Goal: Information Seeking & Learning: Learn about a topic

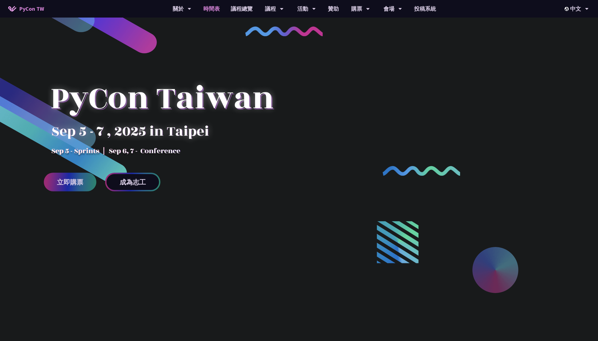
click at [220, 9] on link "時間表" at bounding box center [211, 9] width 27 height 18
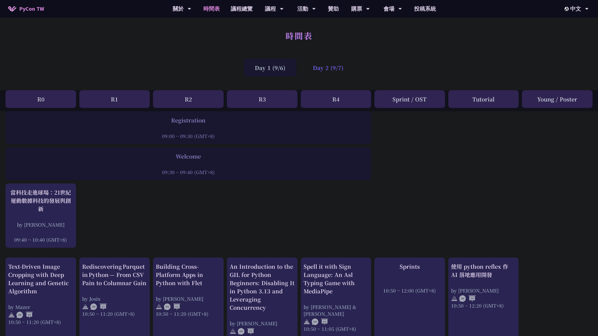
click at [334, 65] on div "Day 2 (9/7)" at bounding box center [328, 68] width 53 height 18
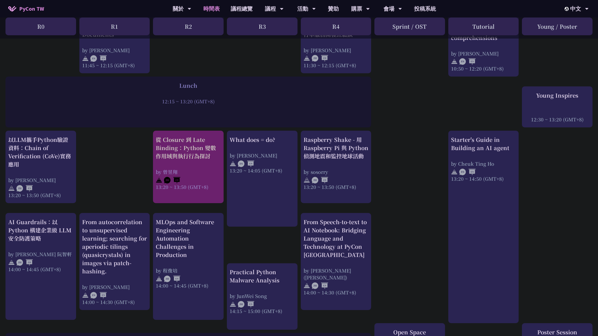
scroll to position [125, 0]
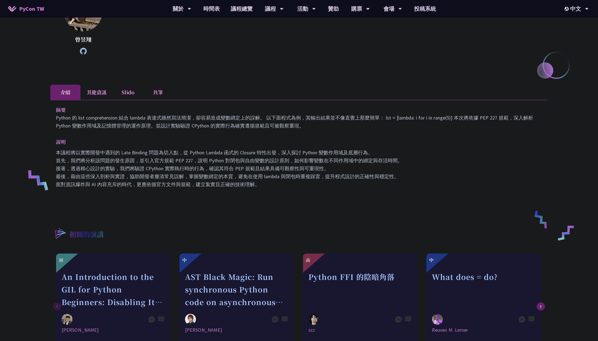
scroll to position [93, 0]
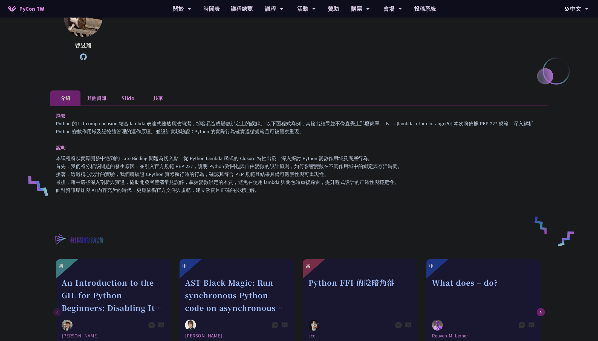
click at [163, 96] on li "共筆" at bounding box center [158, 97] width 30 height 15
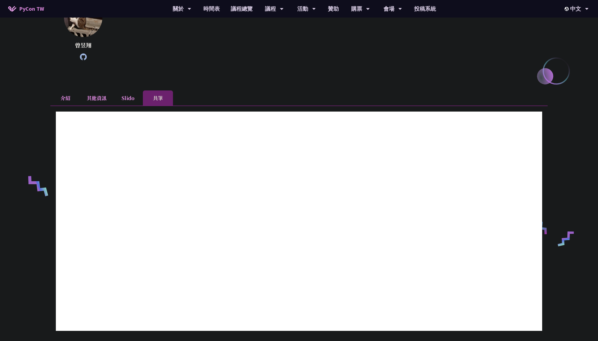
click at [127, 97] on li "Slido" at bounding box center [128, 97] width 30 height 15
click at [157, 92] on li "共筆" at bounding box center [158, 97] width 30 height 15
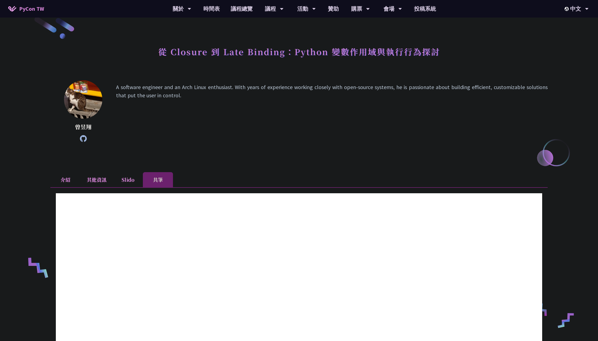
scroll to position [62, 0]
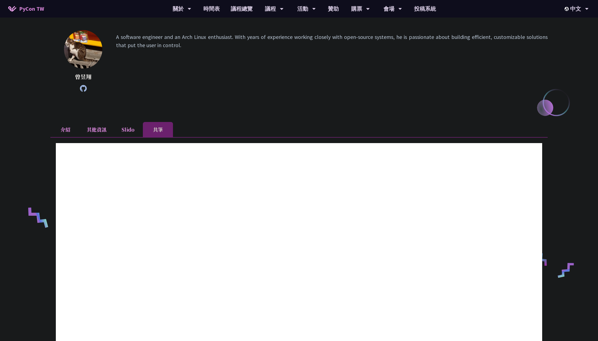
click at [133, 121] on div "從 Closure 到 Late Binding：Python 變數作用域與執行行為探討 曾昱翔 A software engineer and an Arc…" at bounding box center [298, 251] width 497 height 571
click at [128, 128] on li "Slido" at bounding box center [128, 129] width 30 height 15
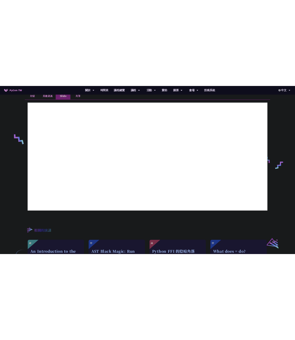
scroll to position [169, 0]
